Goal: Task Accomplishment & Management: Manage account settings

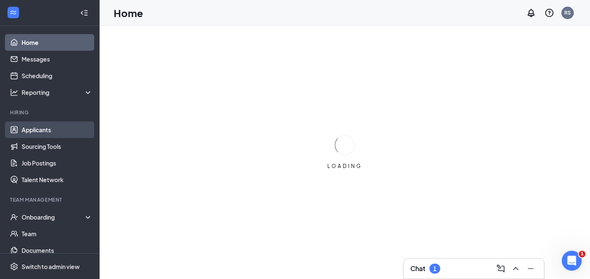
click at [50, 132] on link "Applicants" at bounding box center [57, 129] width 71 height 17
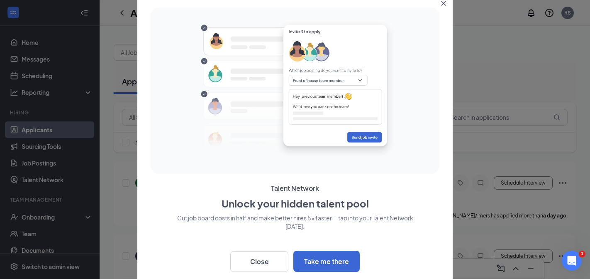
click at [444, 4] on icon "Close" at bounding box center [443, 3] width 5 height 5
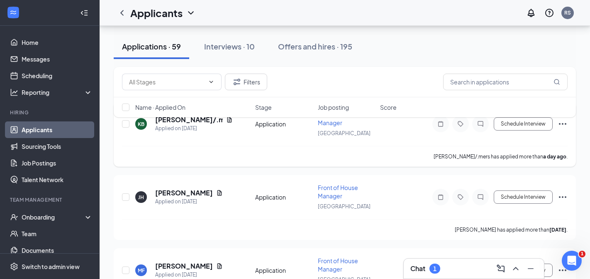
scroll to position [60, 0]
click at [217, 192] on icon "Document" at bounding box center [219, 191] width 7 height 7
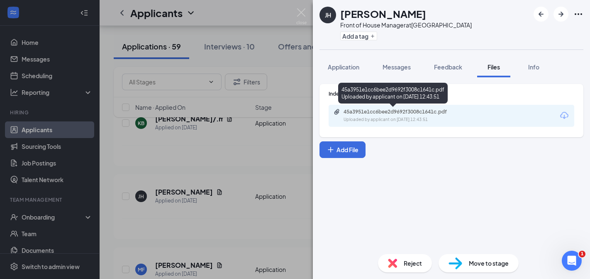
click at [352, 114] on div "45a3951e1cc6bee2d9692f3008c1641c.pdf" at bounding box center [402, 111] width 116 height 7
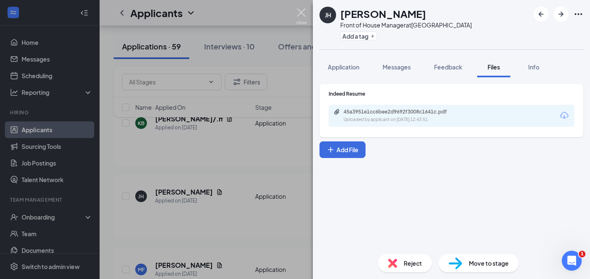
click at [303, 15] on img at bounding box center [301, 16] width 10 height 16
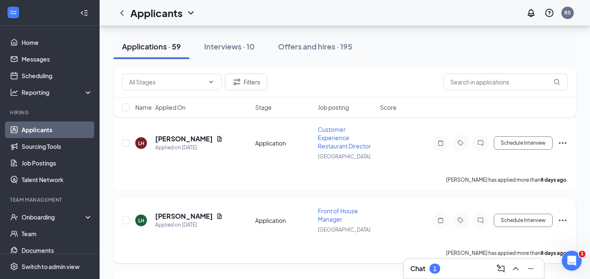
scroll to position [533, 0]
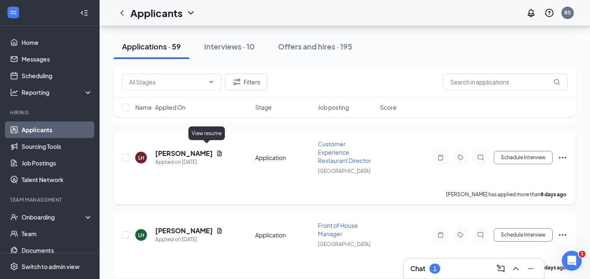
click at [218, 150] on icon "Document" at bounding box center [220, 152] width 5 height 5
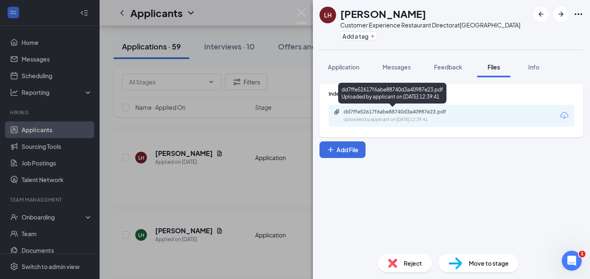
click at [364, 118] on div "Uploaded by applicant on [DATE] 12:39:41" at bounding box center [406, 119] width 125 height 7
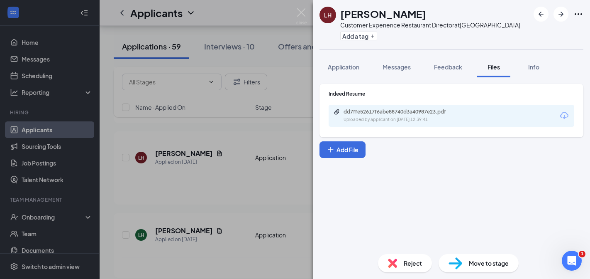
click at [235, 168] on div "[PERSON_NAME] Customer Experience Restaurant Director at [GEOGRAPHIC_DATA] Add …" at bounding box center [295, 139] width 590 height 279
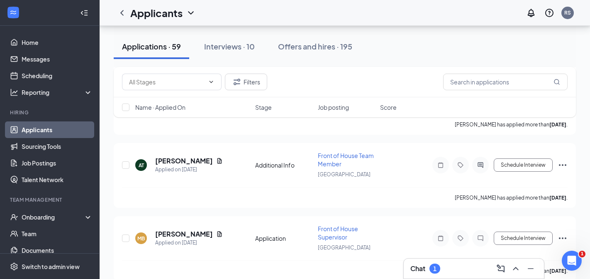
scroll to position [1710, 0]
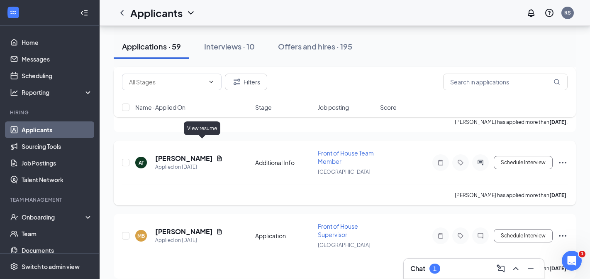
click at [216, 155] on icon "Document" at bounding box center [219, 158] width 7 height 7
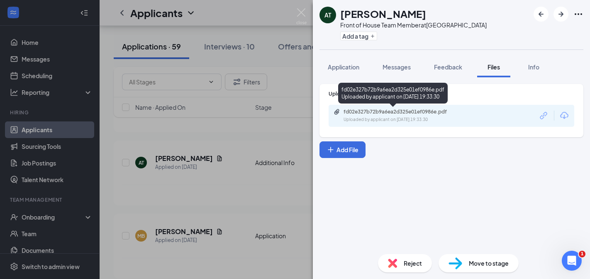
click at [368, 115] on div "fd02e327b72b9a6ea2d325e01ef0986e.pdf Uploaded by applicant on [DATE] 19:33:30" at bounding box center [401, 115] width 135 height 15
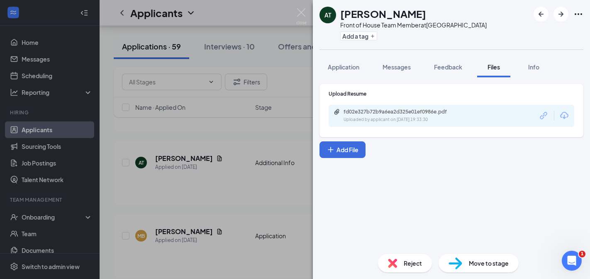
click at [240, 169] on div "AT [PERSON_NAME] Front of House Team Member at [GEOGRAPHIC_DATA] Add a tag Appl…" at bounding box center [295, 139] width 590 height 279
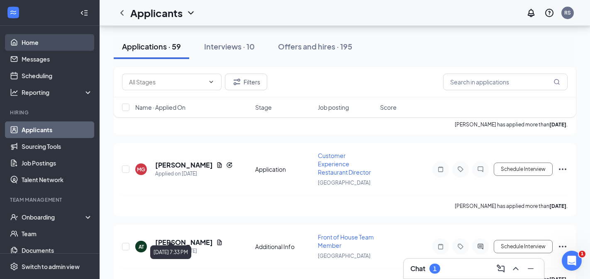
scroll to position [1554, 0]
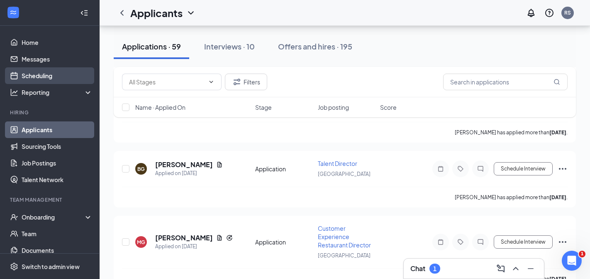
click at [44, 70] on link "Scheduling" at bounding box center [57, 75] width 71 height 17
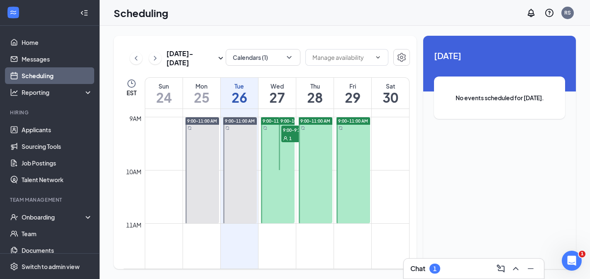
scroll to position [471, 0]
click at [286, 132] on span "9:00-9:30 AM" at bounding box center [302, 129] width 42 height 8
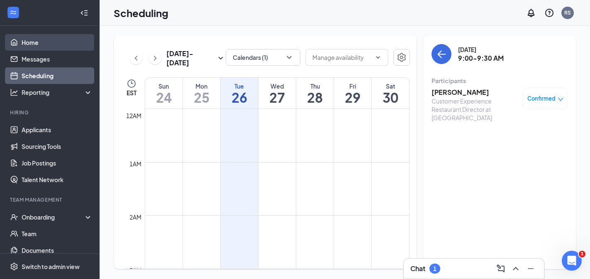
click at [50, 43] on link "Home" at bounding box center [57, 42] width 71 height 17
